Goal: Information Seeking & Learning: Learn about a topic

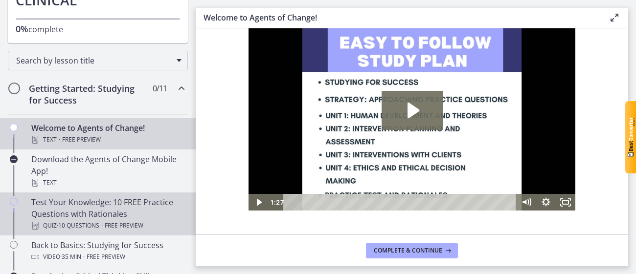
scroll to position [140, 0]
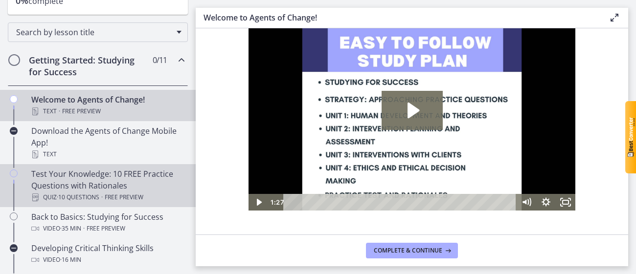
click at [137, 183] on div "Test Your Knowledge: 10 FREE Practice Questions with Rationales Quiz · 10 Quest…" at bounding box center [107, 185] width 153 height 35
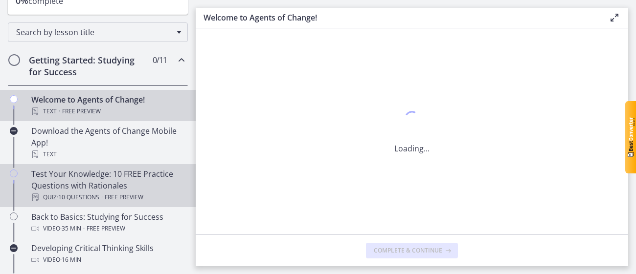
scroll to position [0, 0]
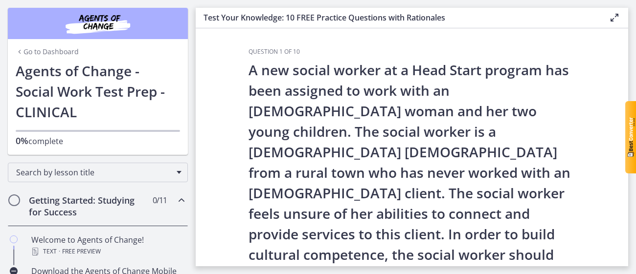
click at [123, 210] on h2 "Getting Started: Studying for Success" at bounding box center [88, 206] width 119 height 23
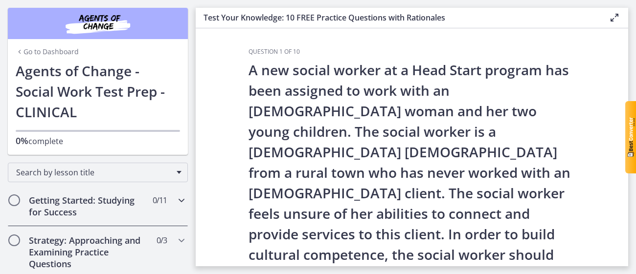
click at [23, 206] on div "Getting Started: Studying for Success 0 / 11 Completed" at bounding box center [98, 206] width 180 height 40
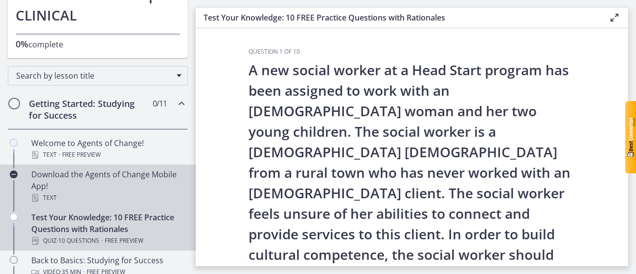
scroll to position [105, 0]
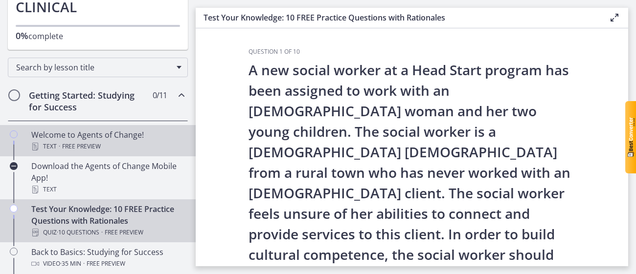
click at [63, 146] on span "Free preview" at bounding box center [81, 147] width 39 height 12
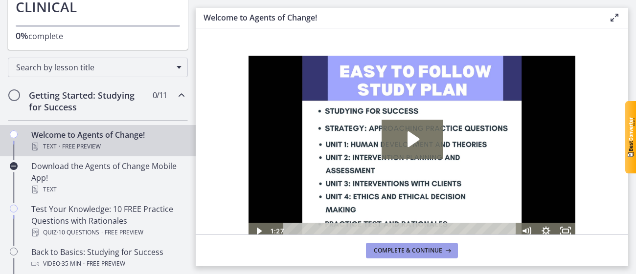
click at [414, 250] on span "Complete & continue" at bounding box center [408, 251] width 68 height 8
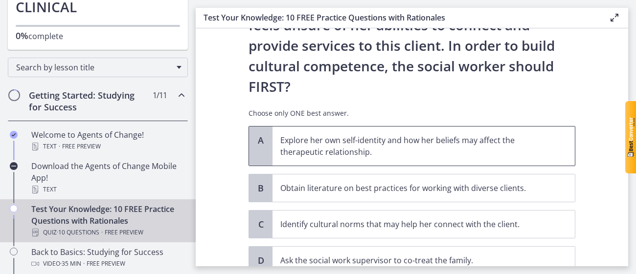
scroll to position [190, 0]
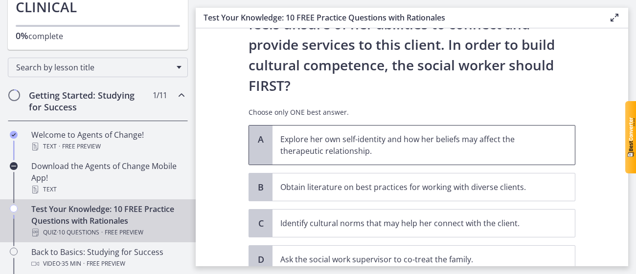
click at [482, 133] on p "Explore her own self-identity and how her beliefs may affect the therapeutic re…" at bounding box center [413, 144] width 267 height 23
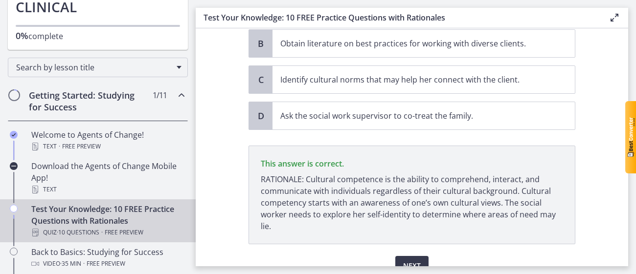
scroll to position [340, 0]
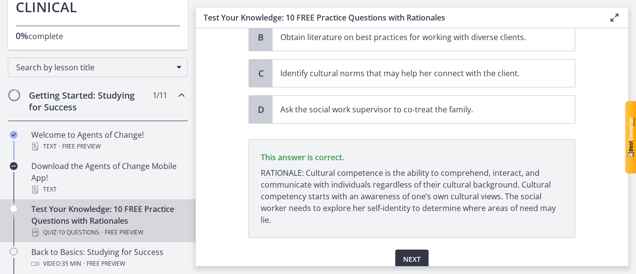
click at [413, 254] on span "Next" at bounding box center [412, 260] width 18 height 12
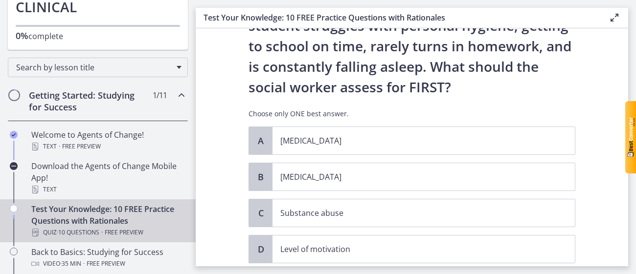
scroll to position [87, 0]
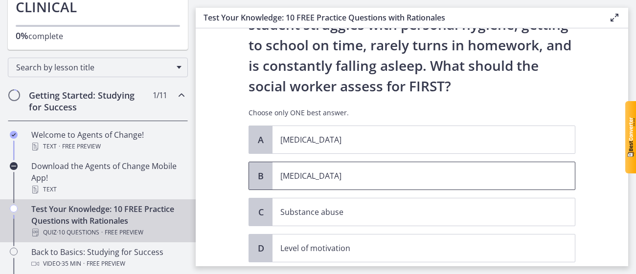
click at [506, 170] on p "[MEDICAL_DATA]" at bounding box center [413, 176] width 267 height 12
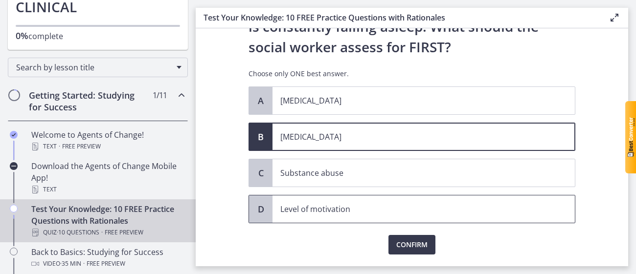
scroll to position [153, 0]
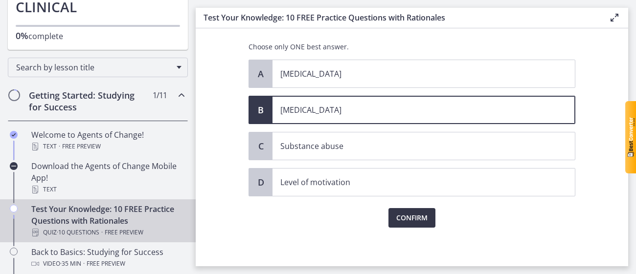
click at [416, 216] on span "Confirm" at bounding box center [411, 218] width 31 height 12
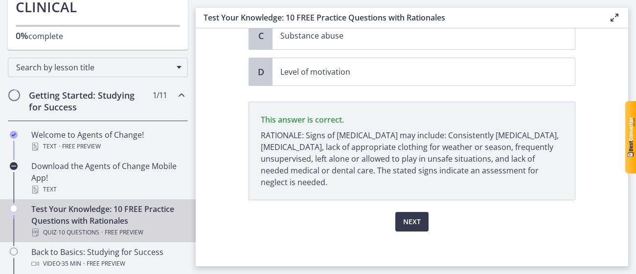
scroll to position [267, 0]
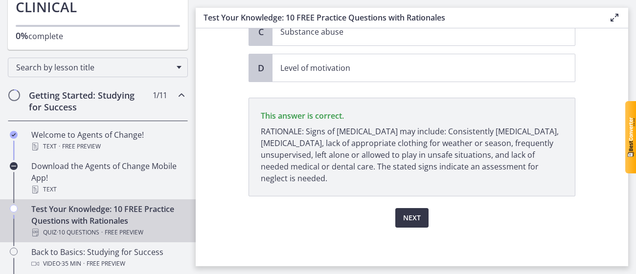
click at [414, 212] on span "Next" at bounding box center [412, 218] width 18 height 12
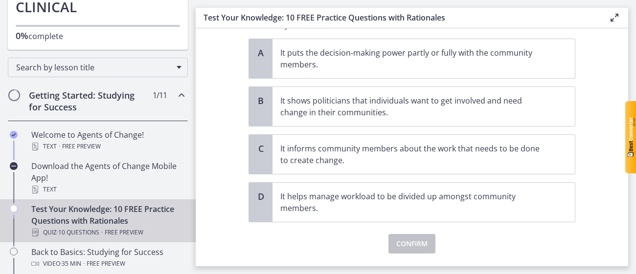
scroll to position [110, 0]
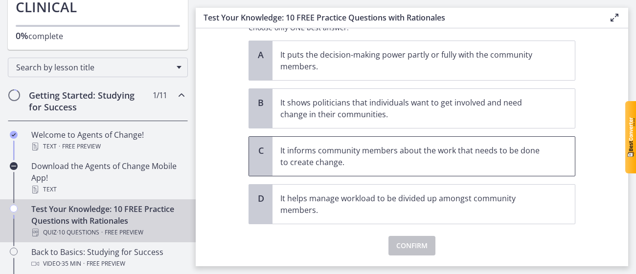
click at [260, 156] on div "C" at bounding box center [260, 156] width 23 height 39
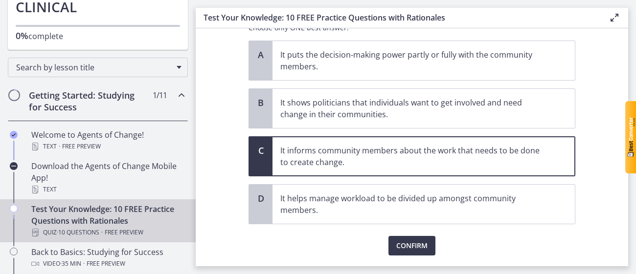
click at [404, 234] on div "Confirm" at bounding box center [411, 239] width 327 height 31
click at [403, 249] on span "Confirm" at bounding box center [411, 246] width 31 height 12
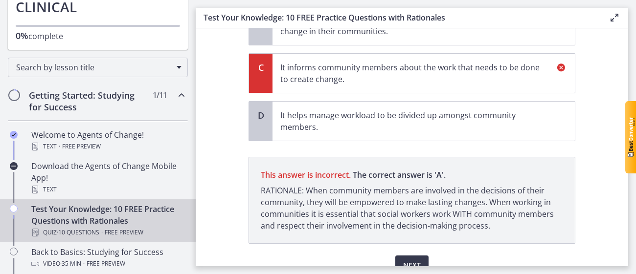
scroll to position [194, 0]
click at [418, 260] on span "Next" at bounding box center [412, 265] width 18 height 12
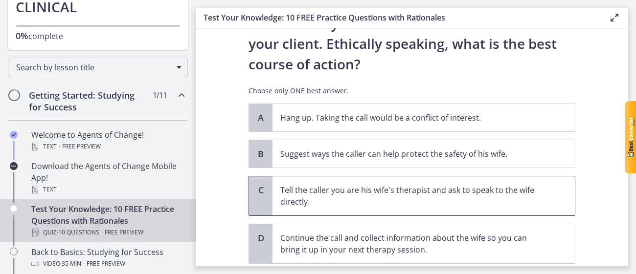
scroll to position [154, 0]
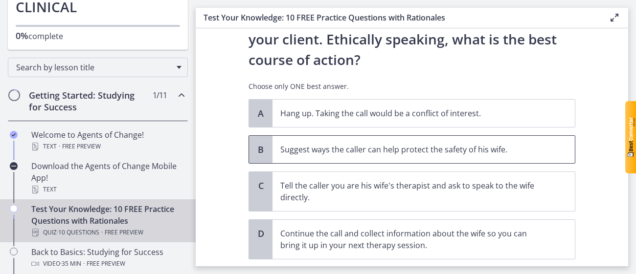
click at [523, 144] on p "Suggest ways the caller can help protect the safety of his wife." at bounding box center [413, 150] width 267 height 12
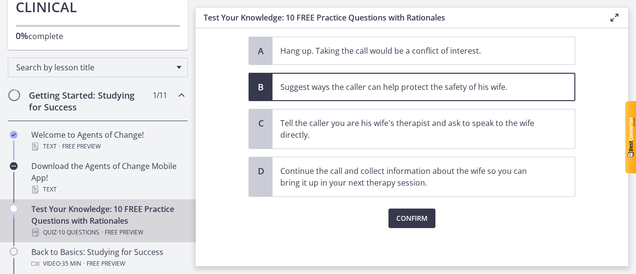
scroll to position [217, 0]
click at [413, 219] on span "Confirm" at bounding box center [411, 218] width 31 height 12
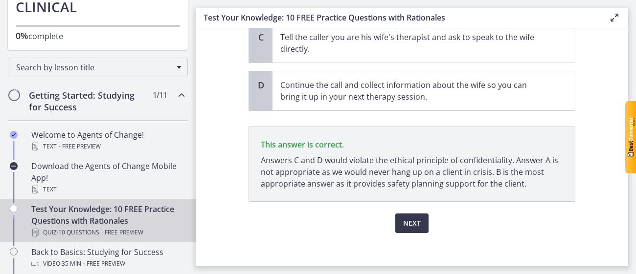
scroll to position [308, 0]
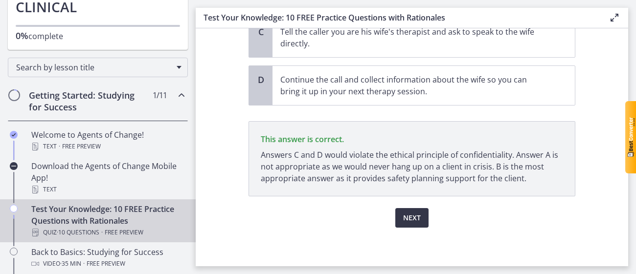
drag, startPoint x: 413, startPoint y: 221, endPoint x: 410, endPoint y: 214, distance: 7.0
click at [411, 220] on span "Next" at bounding box center [412, 218] width 18 height 12
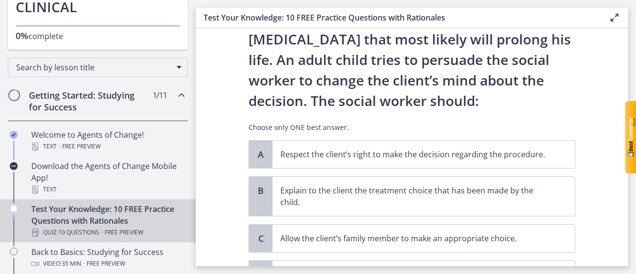
scroll to position [98, 0]
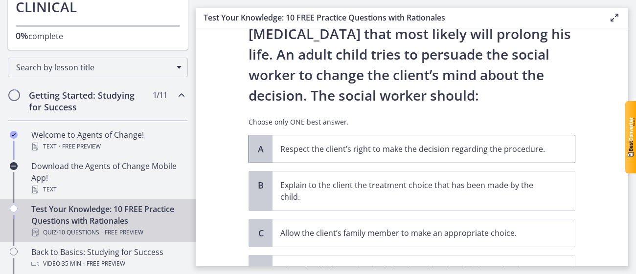
click at [297, 152] on p "Respect the client’s right to make the decision regarding the procedure." at bounding box center [413, 149] width 267 height 12
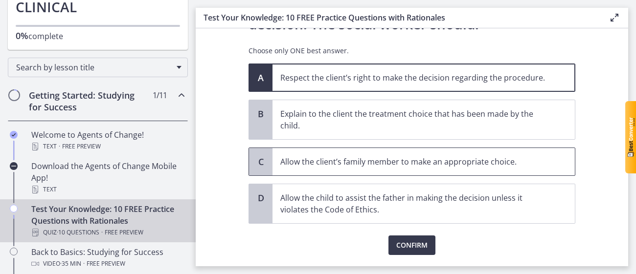
scroll to position [175, 0]
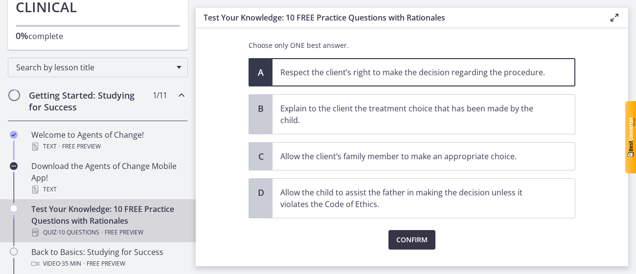
click at [414, 240] on span "Confirm" at bounding box center [411, 240] width 31 height 12
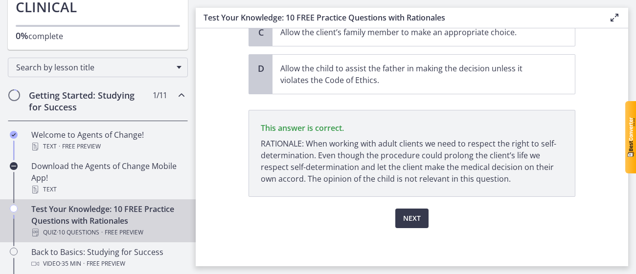
scroll to position [299, 0]
click at [415, 216] on span "Next" at bounding box center [412, 219] width 18 height 12
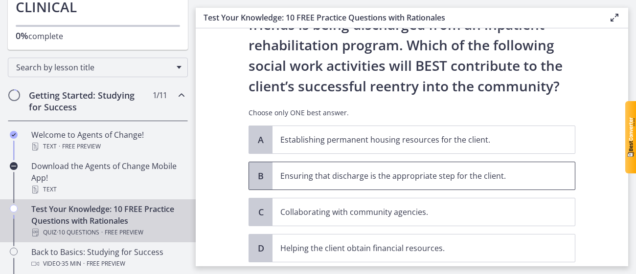
scroll to position [77, 0]
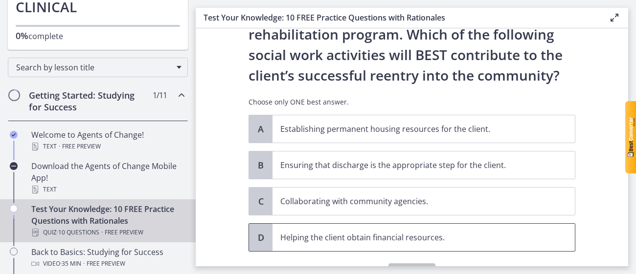
click at [423, 241] on p "Helping the client obtain financial resources." at bounding box center [413, 238] width 267 height 12
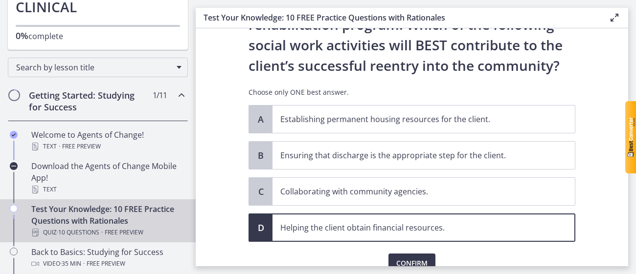
scroll to position [94, 0]
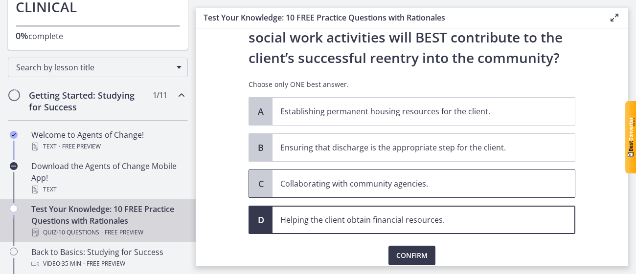
click at [467, 190] on span "Collaborating with community agencies." at bounding box center [423, 183] width 302 height 27
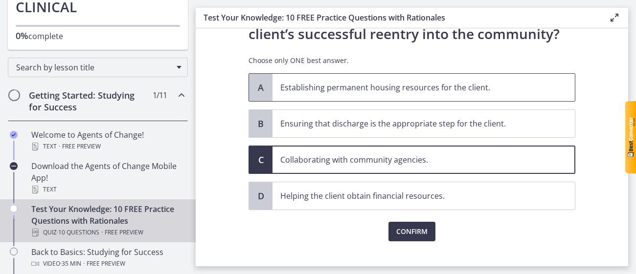
scroll to position [119, 0]
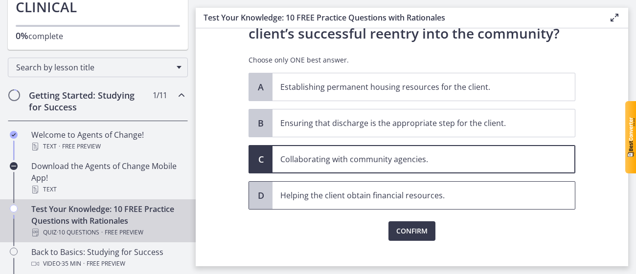
click at [502, 186] on span "Helping the client obtain financial resources." at bounding box center [423, 195] width 302 height 27
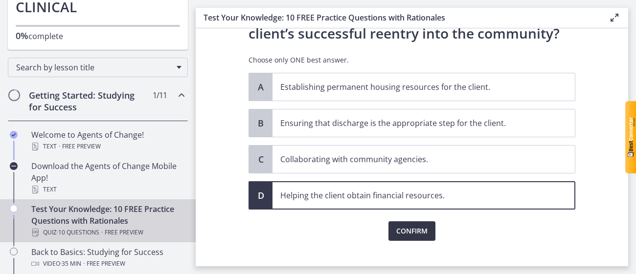
click at [415, 224] on button "Confirm" at bounding box center [411, 232] width 47 height 20
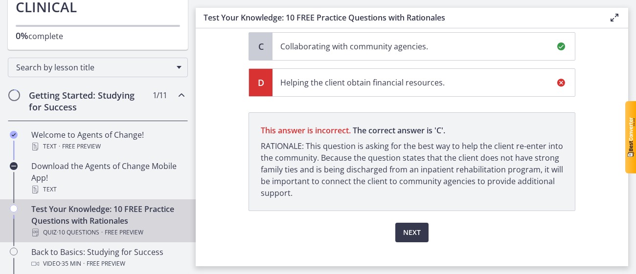
scroll to position [232, 0]
click at [420, 227] on span "Next" at bounding box center [412, 232] width 18 height 12
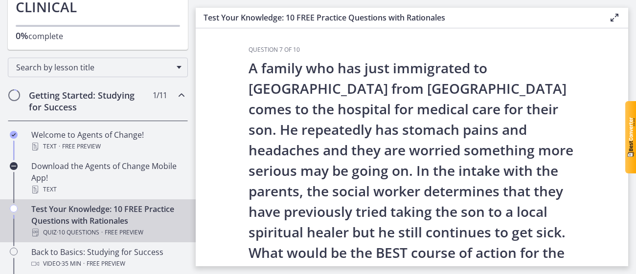
scroll to position [0, 0]
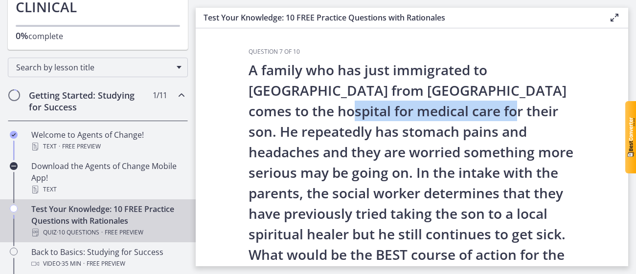
drag, startPoint x: 251, startPoint y: 110, endPoint x: 415, endPoint y: 110, distance: 163.8
click at [415, 110] on p "A family who has just immigrated to [GEOGRAPHIC_DATA] from [GEOGRAPHIC_DATA] co…" at bounding box center [411, 173] width 327 height 226
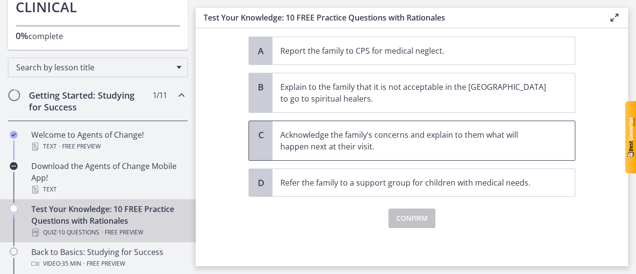
scroll to position [279, 0]
click at [359, 143] on p "Acknowledge the family’s concerns and explain to them what will happen next at …" at bounding box center [413, 140] width 267 height 23
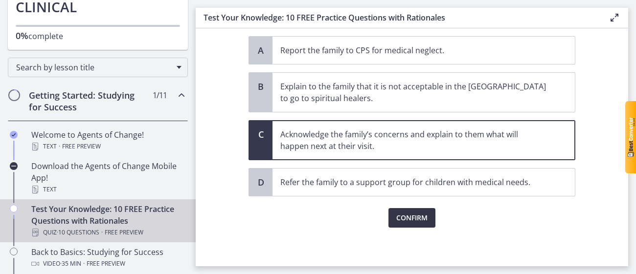
click at [418, 218] on span "Confirm" at bounding box center [411, 218] width 31 height 12
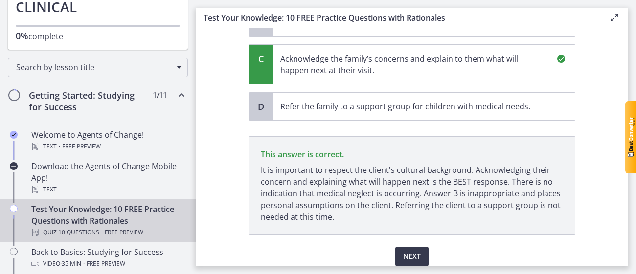
scroll to position [393, 0]
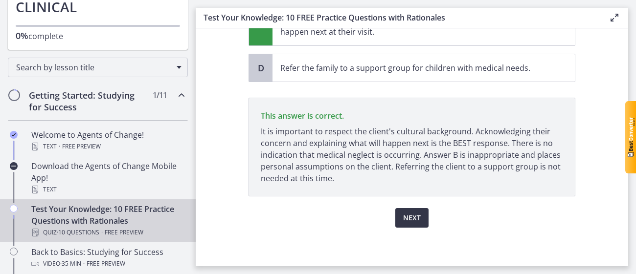
click at [408, 216] on span "Next" at bounding box center [412, 218] width 18 height 12
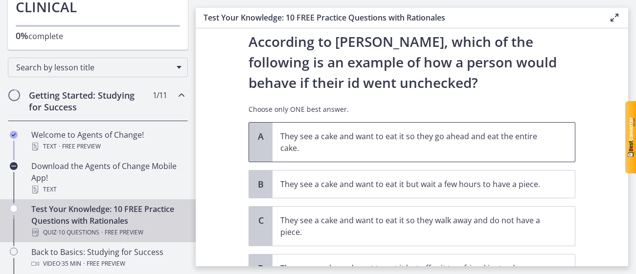
scroll to position [28, 0]
click at [467, 145] on p "They see a cake and want to eat it so they go ahead and eat the entire cake." at bounding box center [413, 142] width 267 height 23
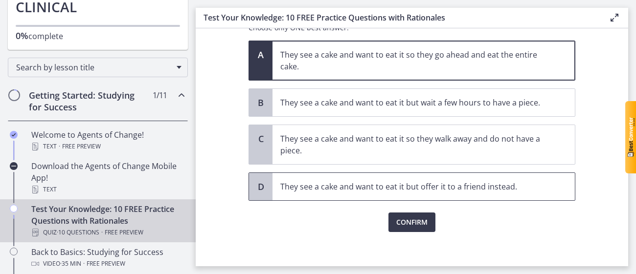
scroll to position [114, 0]
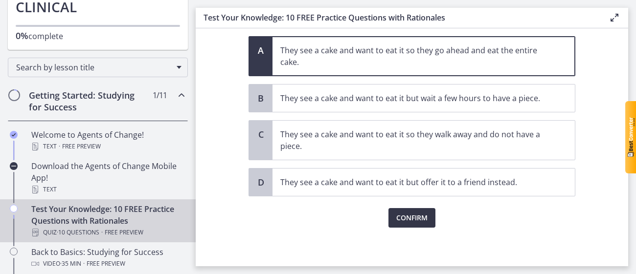
click at [422, 218] on span "Confirm" at bounding box center [411, 218] width 31 height 12
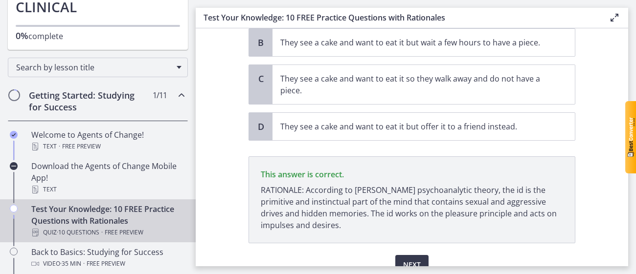
scroll to position [217, 0]
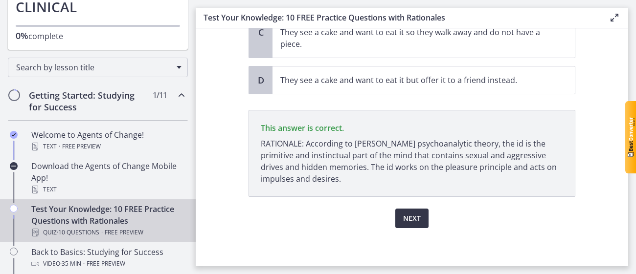
click at [417, 211] on button "Next" at bounding box center [411, 219] width 33 height 20
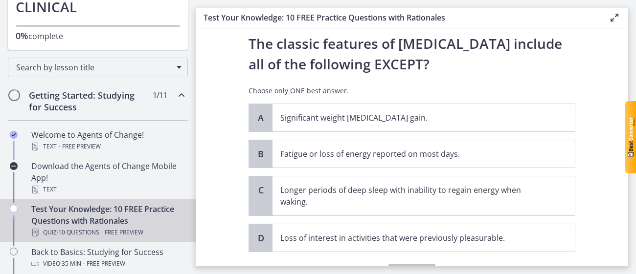
scroll to position [0, 0]
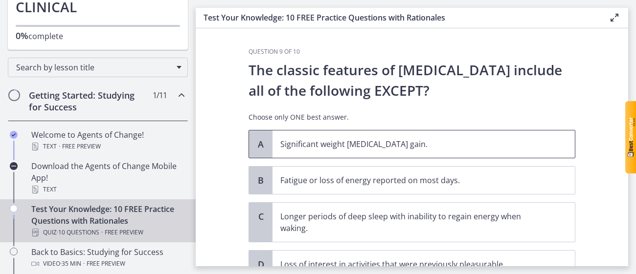
click at [427, 144] on p "Significant weight [MEDICAL_DATA] gain." at bounding box center [413, 144] width 267 height 12
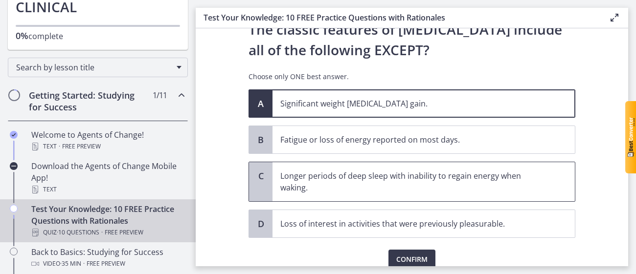
scroll to position [82, 0]
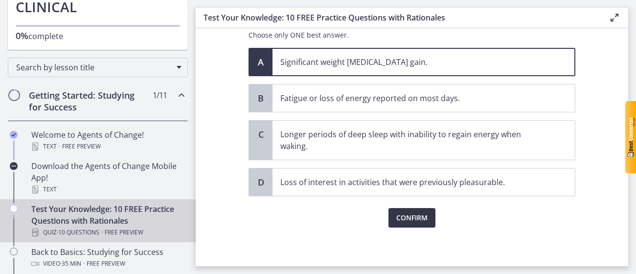
click at [421, 225] on button "Confirm" at bounding box center [411, 218] width 47 height 20
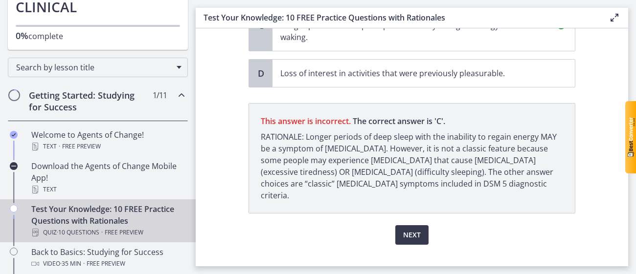
scroll to position [195, 0]
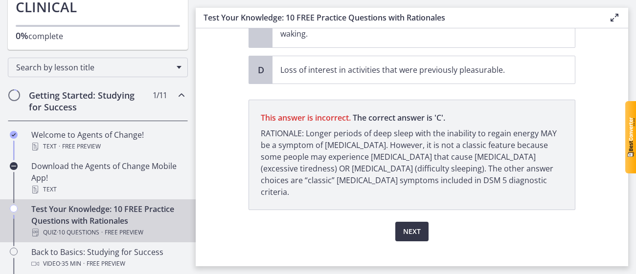
click at [418, 226] on span "Next" at bounding box center [412, 232] width 18 height 12
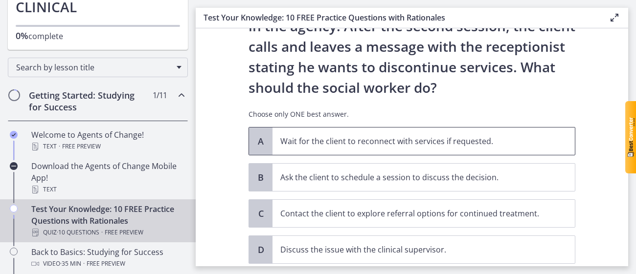
scroll to position [94, 0]
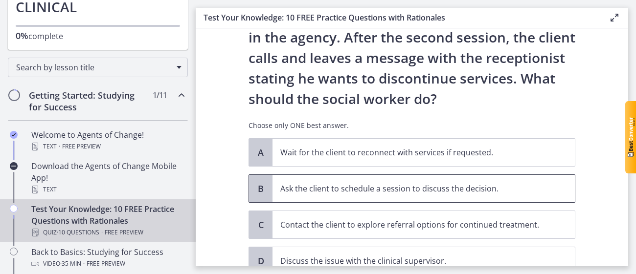
click at [540, 188] on p "Ask the client to schedule a session to discuss the decision." at bounding box center [413, 189] width 267 height 12
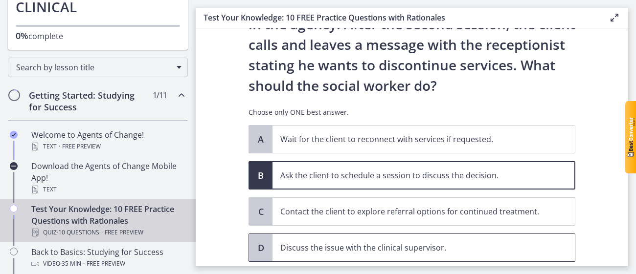
scroll to position [173, 0]
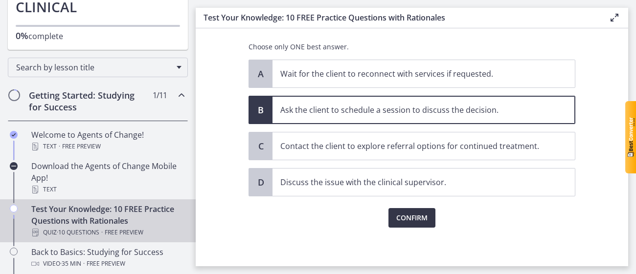
click at [408, 213] on span "Confirm" at bounding box center [411, 218] width 31 height 12
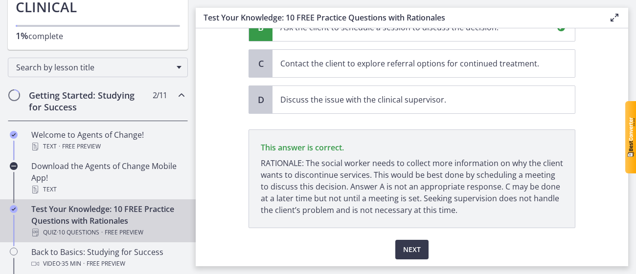
scroll to position [288, 0]
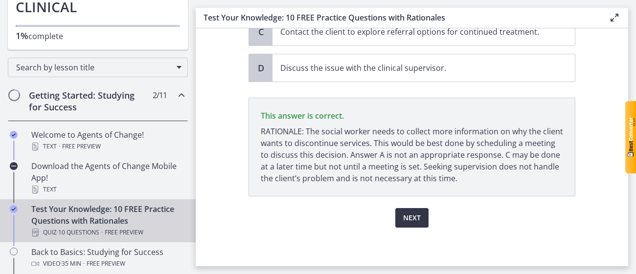
click at [408, 219] on span "Next" at bounding box center [412, 218] width 18 height 12
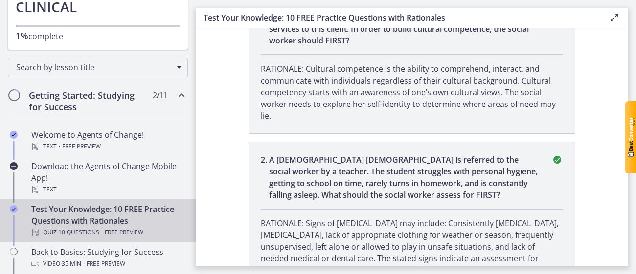
scroll to position [0, 0]
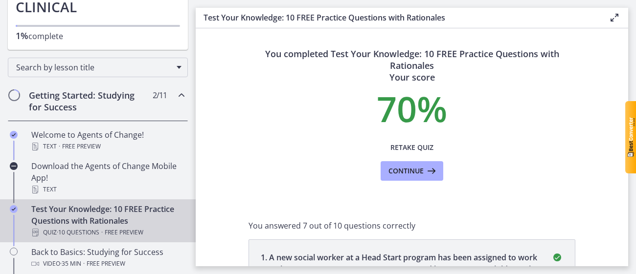
click at [414, 171] on span "Continue" at bounding box center [405, 171] width 35 height 12
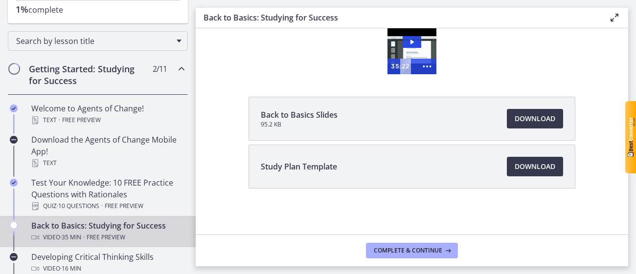
scroll to position [133, 0]
click at [515, 119] on span "Download Opens in a new window" at bounding box center [534, 119] width 41 height 12
click at [514, 166] on span "Download Opens in a new window" at bounding box center [534, 167] width 41 height 12
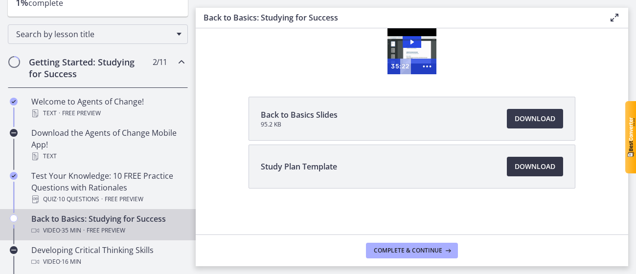
scroll to position [142, 0]
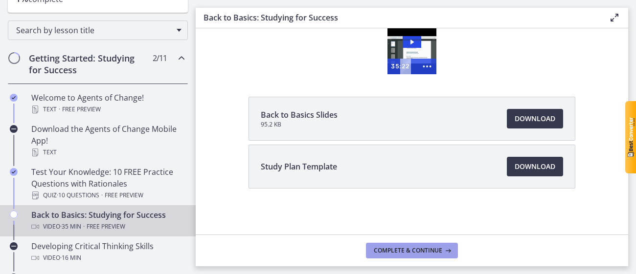
click at [390, 251] on span "Complete & continue" at bounding box center [408, 251] width 68 height 8
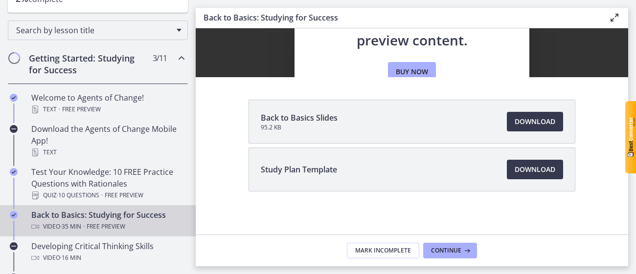
scroll to position [0, 0]
click at [444, 250] on span "Continue" at bounding box center [446, 251] width 30 height 8
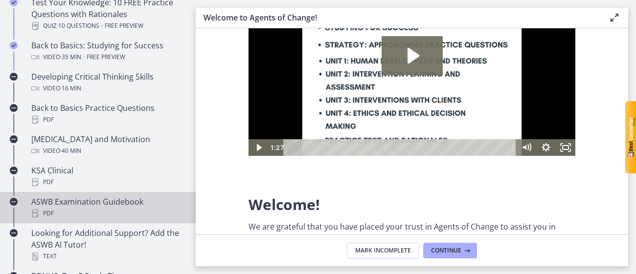
scroll to position [216, 0]
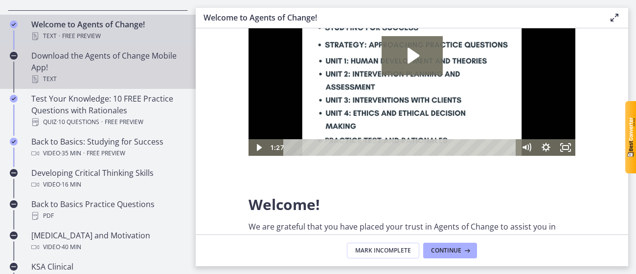
click at [80, 73] on div "Text" at bounding box center [107, 79] width 153 height 12
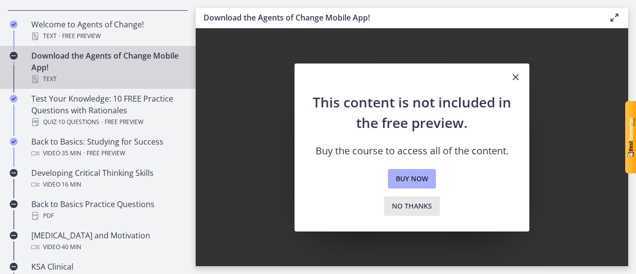
click at [420, 201] on span "No thanks" at bounding box center [412, 206] width 40 height 12
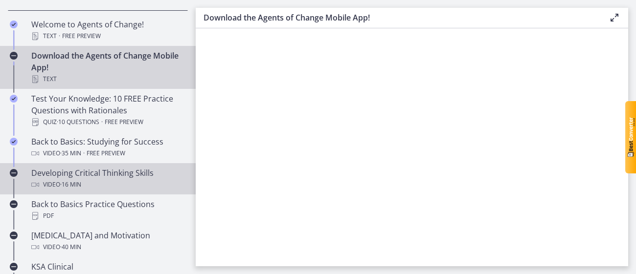
click at [65, 168] on div "Developing Critical Thinking Skills Video · 16 min" at bounding box center [107, 178] width 153 height 23
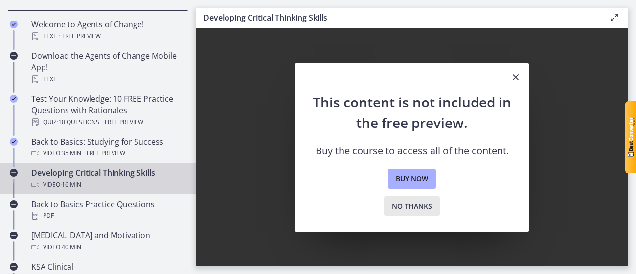
click at [410, 204] on span "No thanks" at bounding box center [412, 206] width 40 height 12
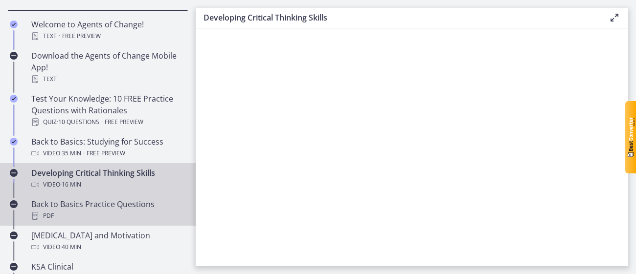
click at [119, 202] on div "Back to Basics Practice Questions PDF" at bounding box center [107, 210] width 153 height 23
